Goal: Find specific page/section: Find specific page/section

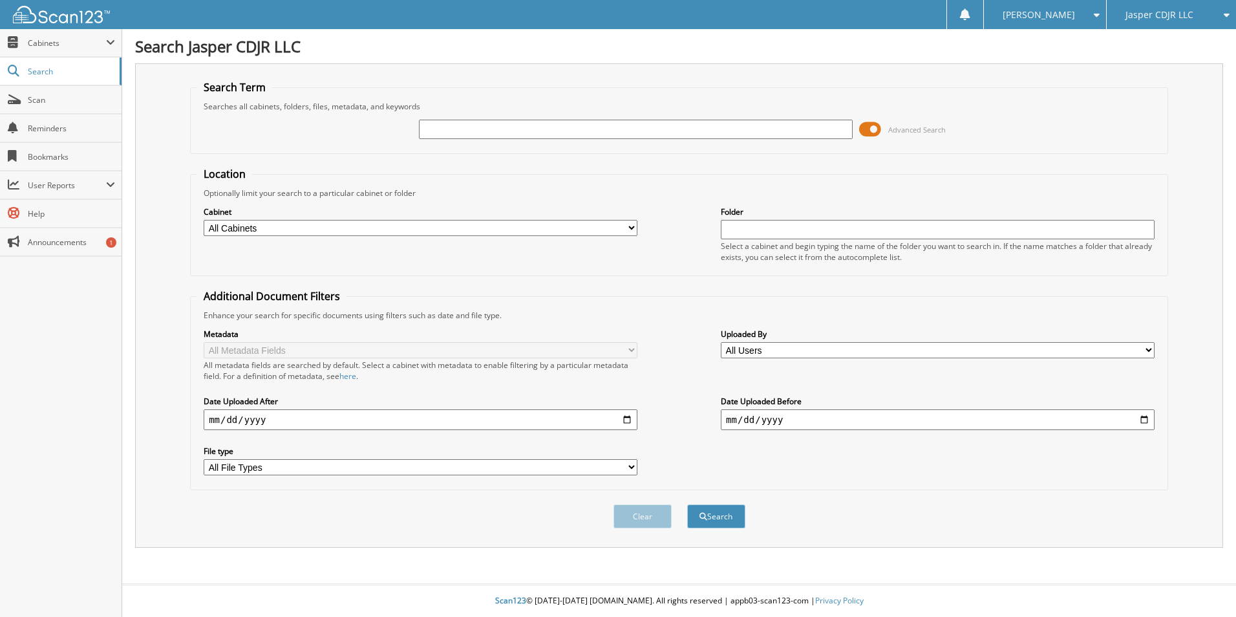
click at [599, 133] on input "text" at bounding box center [636, 129] width 434 height 19
type input "70160"
click at [687, 504] on button "Search" at bounding box center [716, 516] width 58 height 24
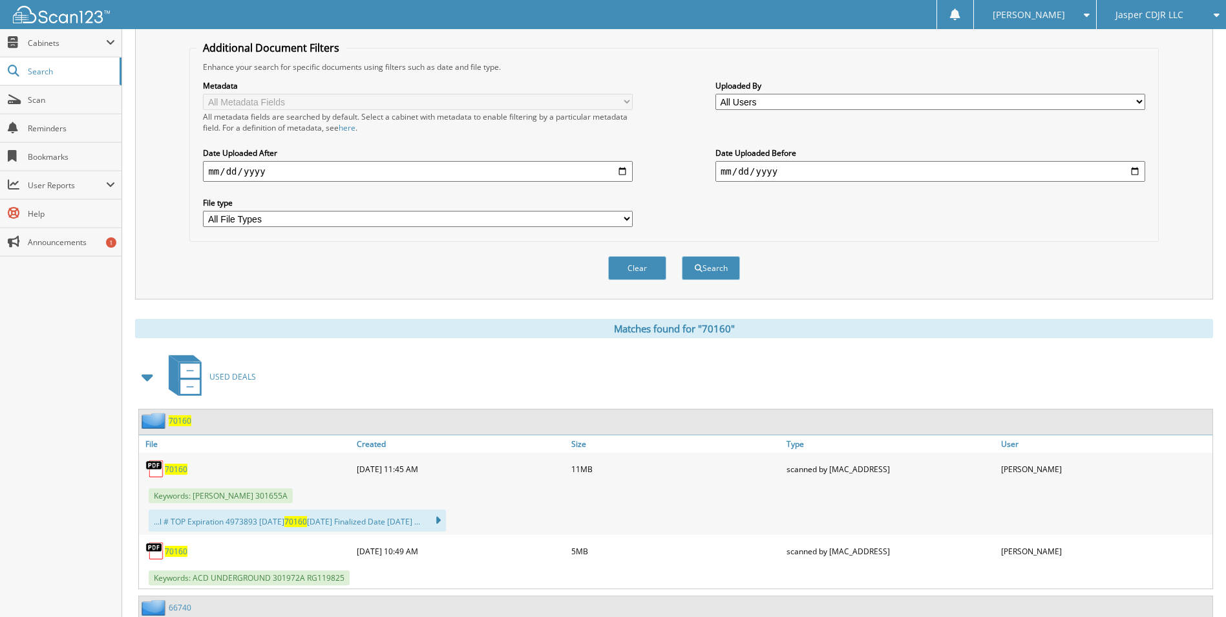
scroll to position [259, 0]
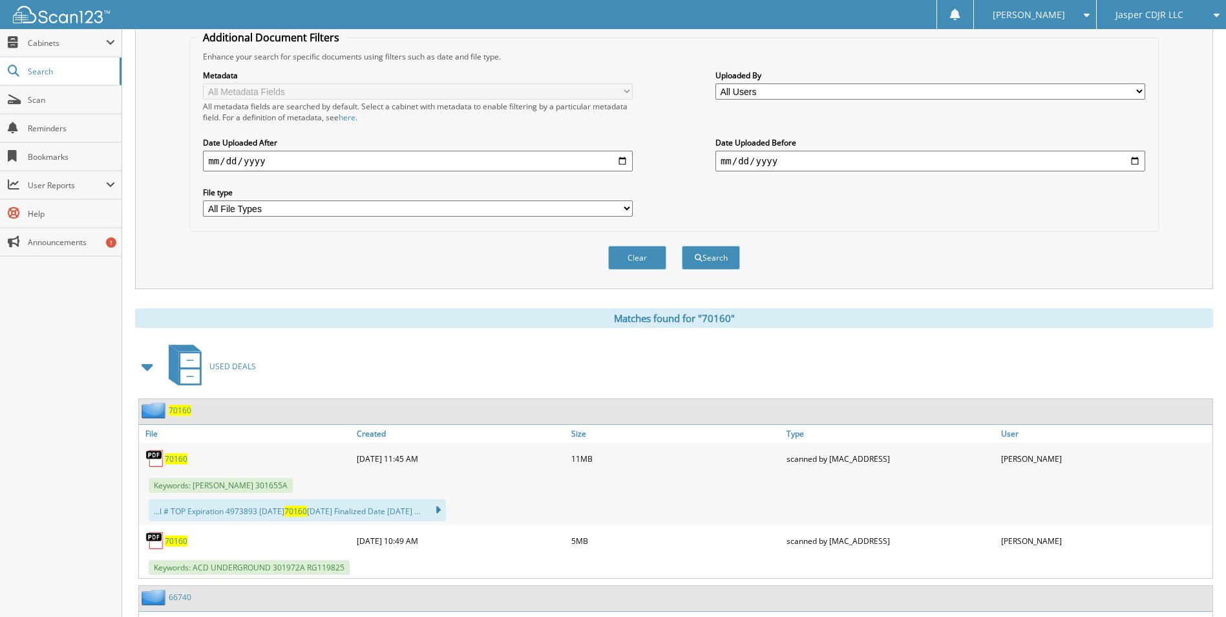
click at [184, 454] on span "70160" at bounding box center [176, 458] width 23 height 11
click at [46, 103] on span "Scan" at bounding box center [71, 99] width 87 height 11
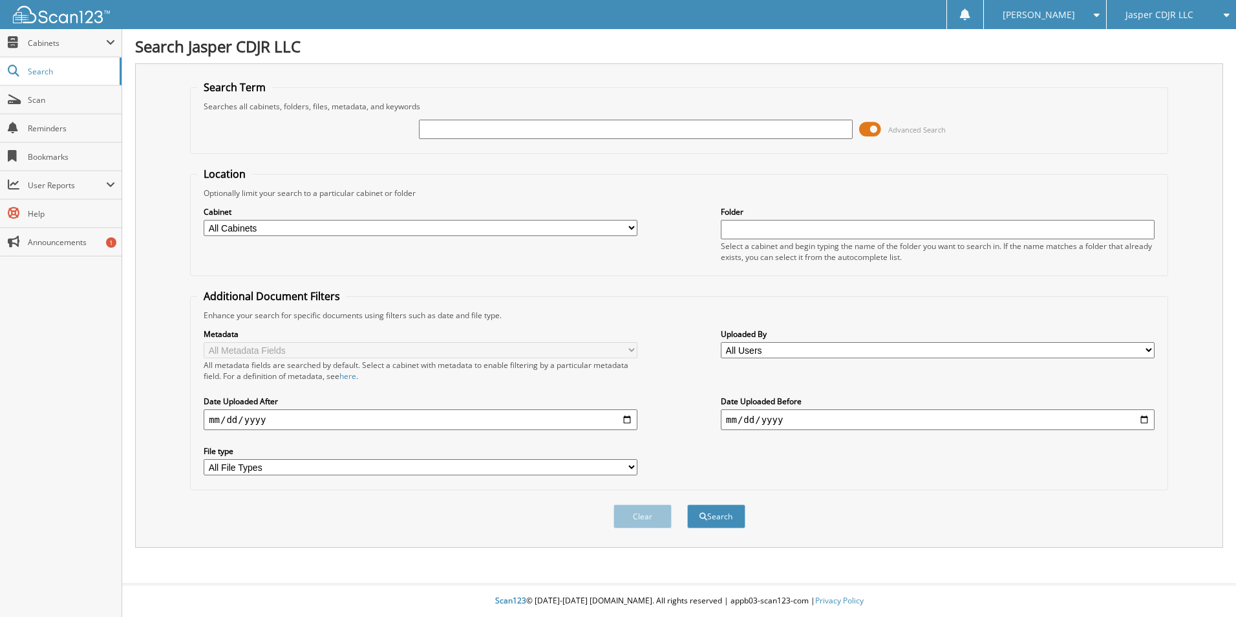
click at [477, 127] on input "text" at bounding box center [636, 129] width 434 height 19
type input "64994"
click at [687, 504] on button "Search" at bounding box center [716, 516] width 58 height 24
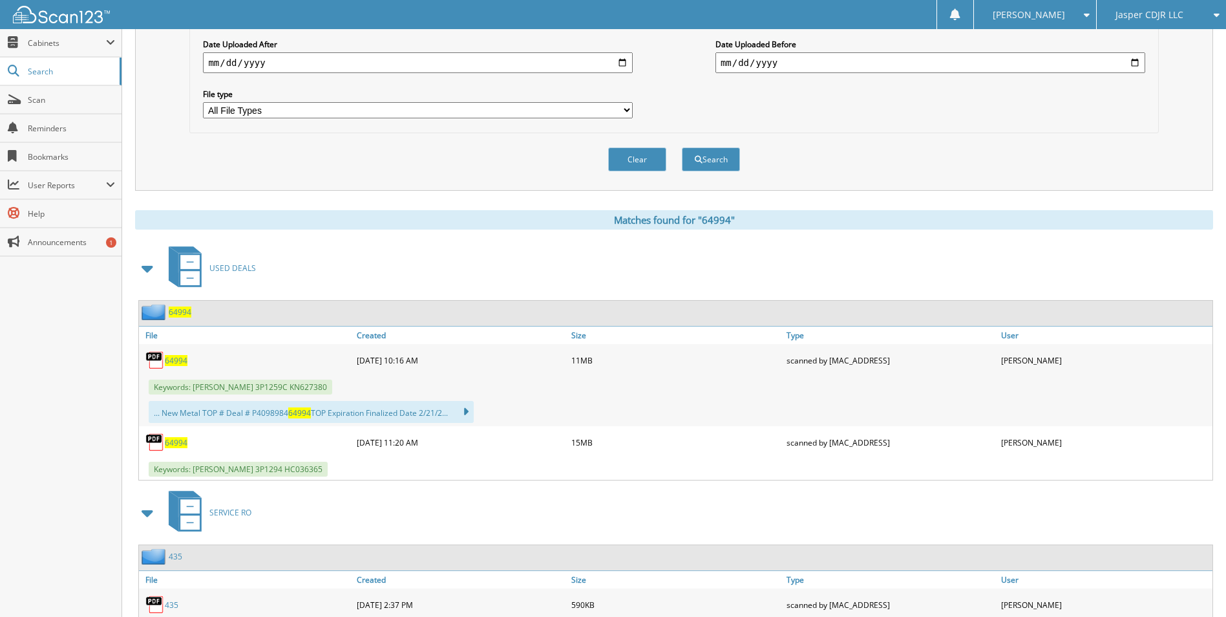
scroll to position [388, 0]
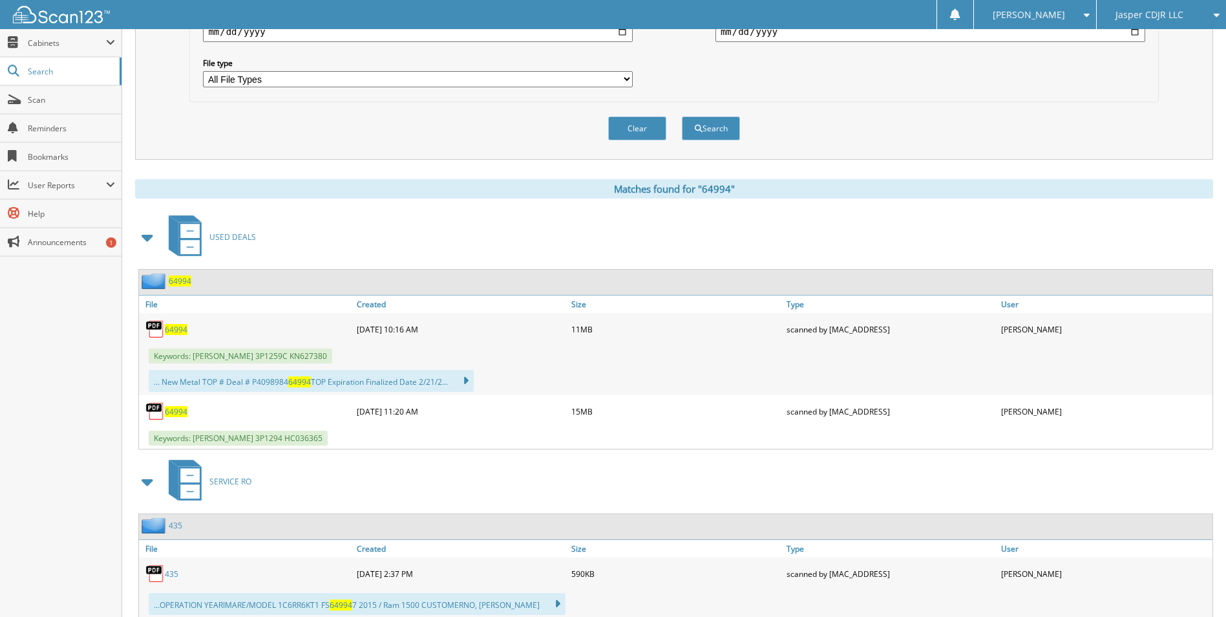
click at [176, 328] on span "64994" at bounding box center [176, 329] width 23 height 11
click at [57, 98] on span "Scan" at bounding box center [71, 99] width 87 height 11
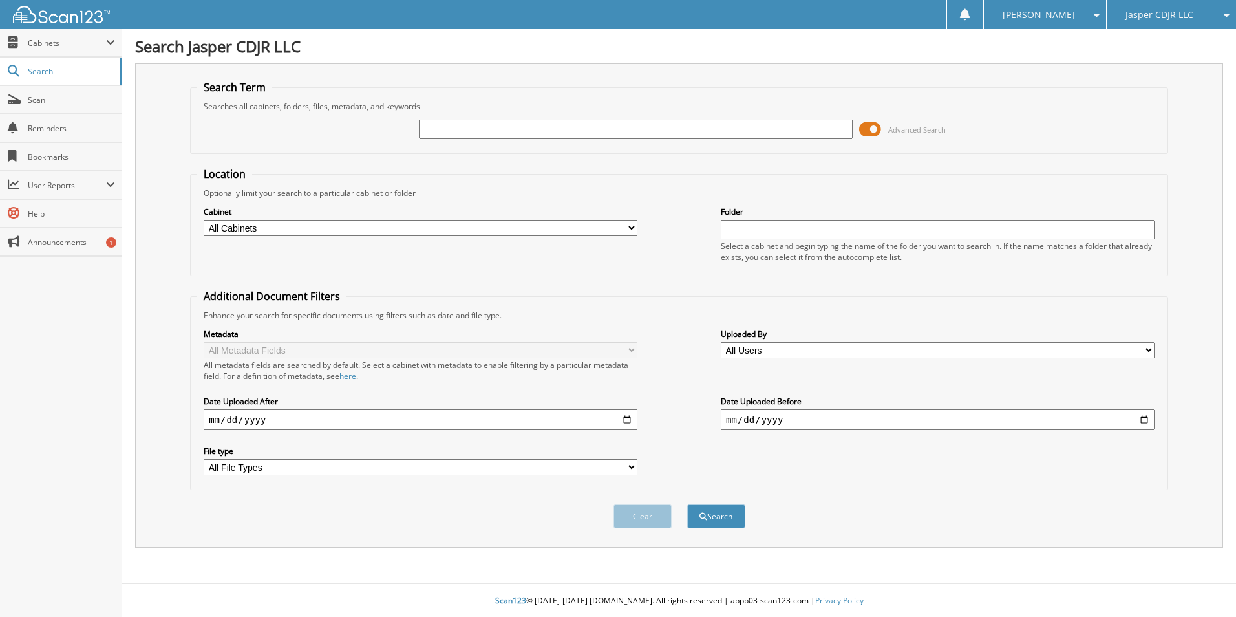
click at [445, 130] on input "text" at bounding box center [636, 129] width 434 height 19
type input "66712"
click at [687, 504] on button "Search" at bounding box center [716, 516] width 58 height 24
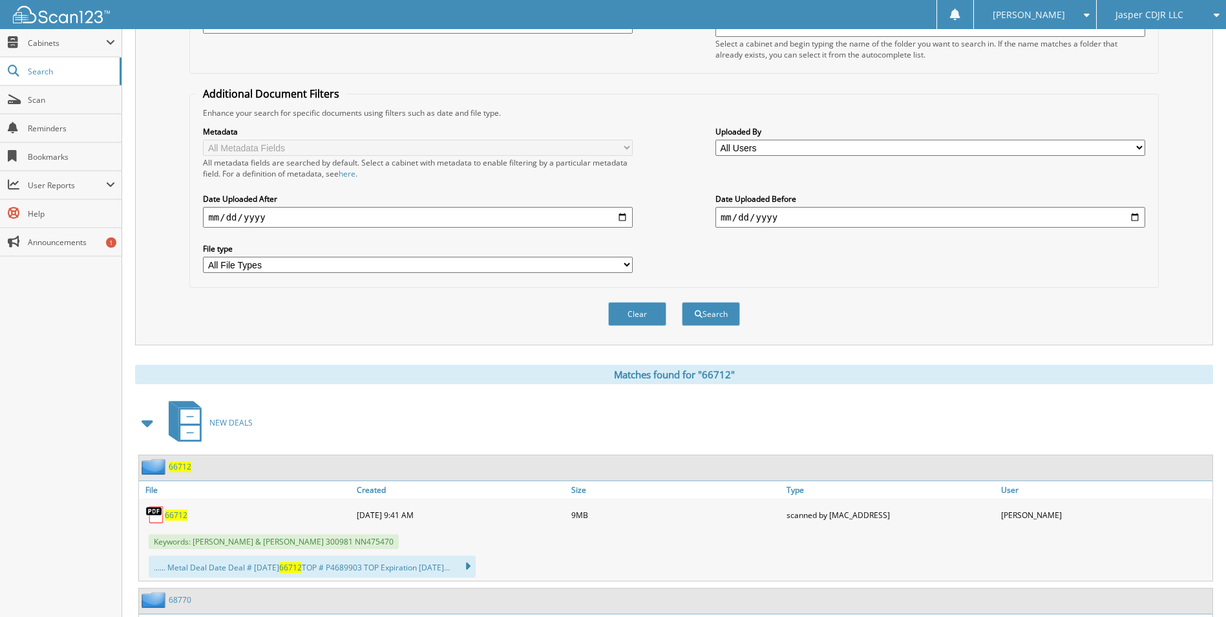
scroll to position [323, 0]
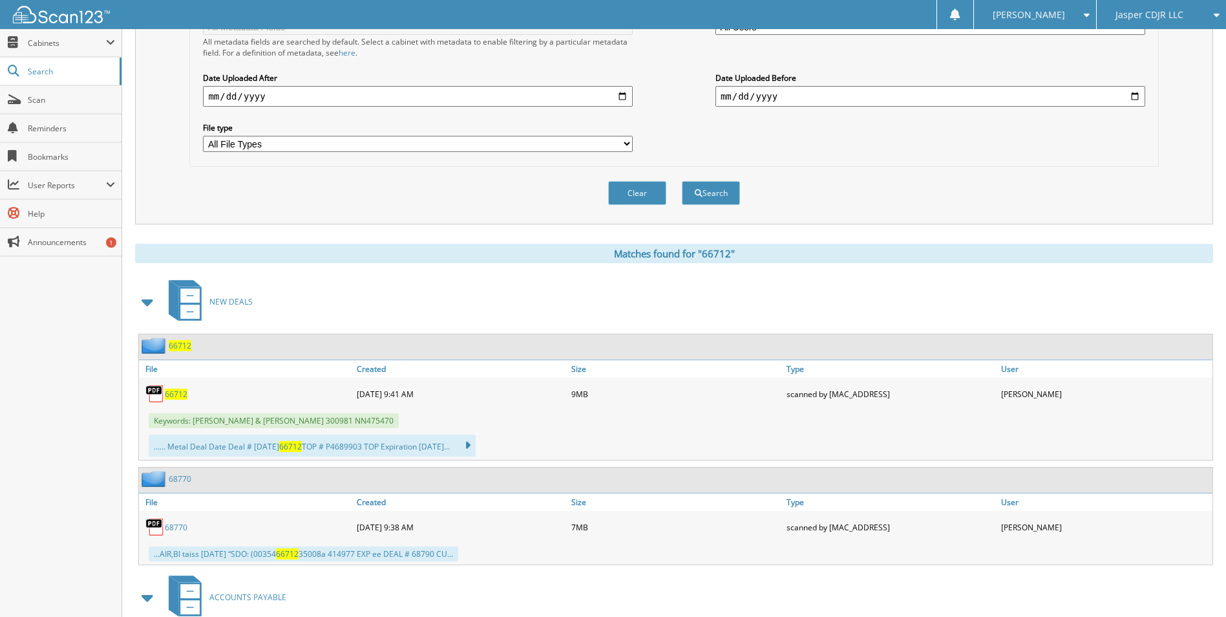
click at [178, 348] on span "66712" at bounding box center [180, 345] width 23 height 11
